Goal: Navigation & Orientation: Find specific page/section

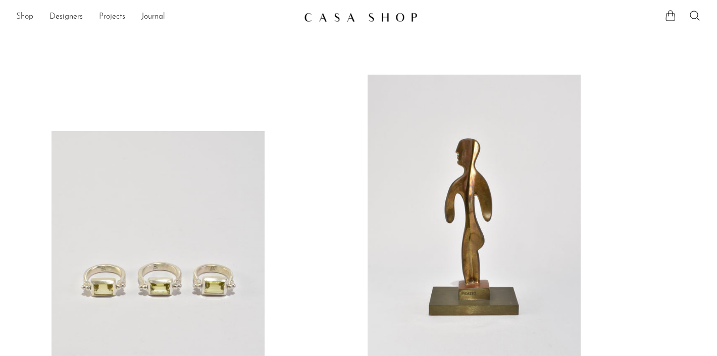
click at [28, 17] on link "Shop" at bounding box center [24, 17] width 17 height 13
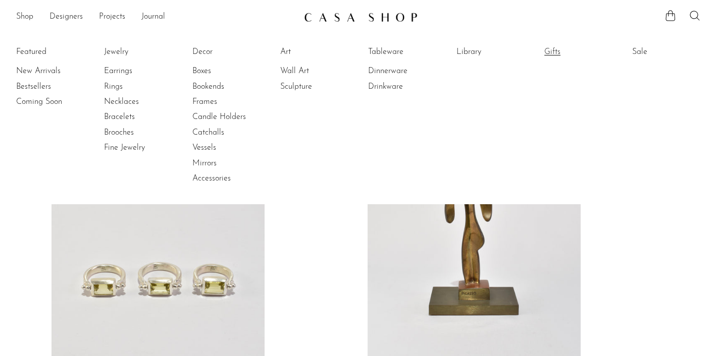
click at [551, 48] on link "Gifts" at bounding box center [582, 51] width 76 height 11
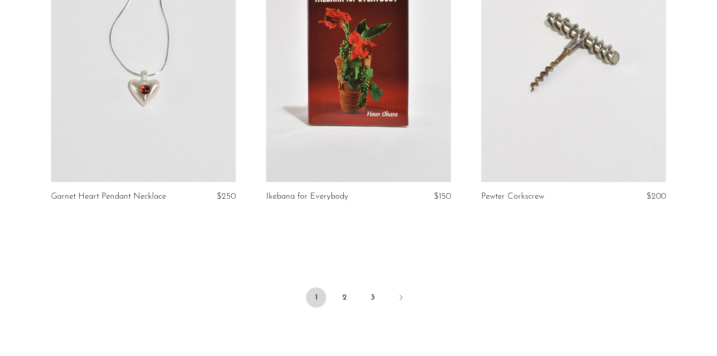
scroll to position [3540, 0]
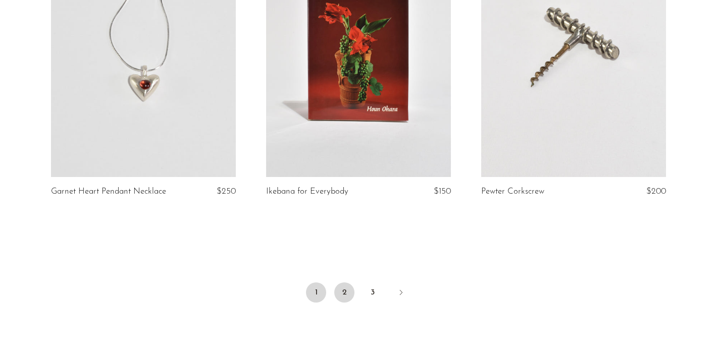
click at [344, 283] on link "2" at bounding box center [344, 293] width 20 height 20
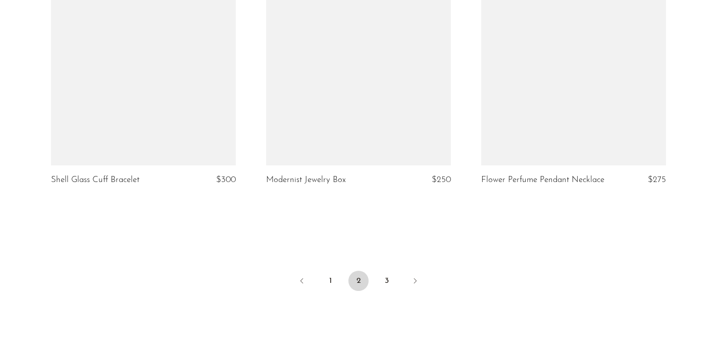
scroll to position [3629, 0]
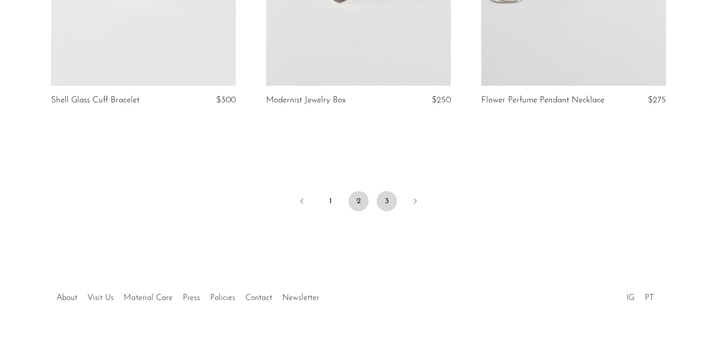
click at [380, 191] on link "3" at bounding box center [387, 201] width 20 height 20
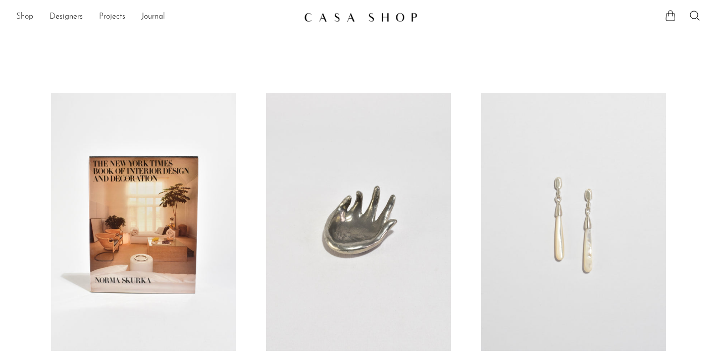
click at [21, 14] on link "Shop" at bounding box center [24, 17] width 17 height 13
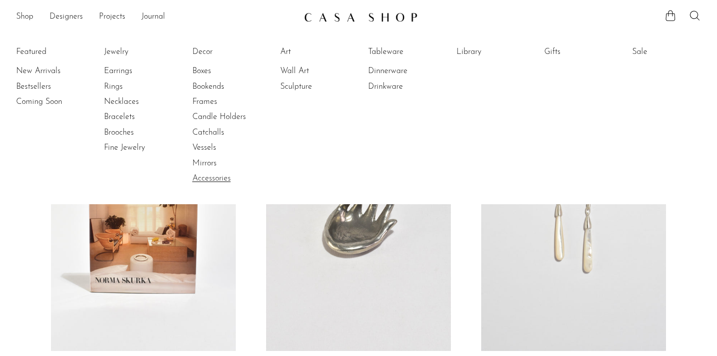
click at [214, 177] on link "Accessories" at bounding box center [230, 178] width 76 height 11
